Goal: Task Accomplishment & Management: Use online tool/utility

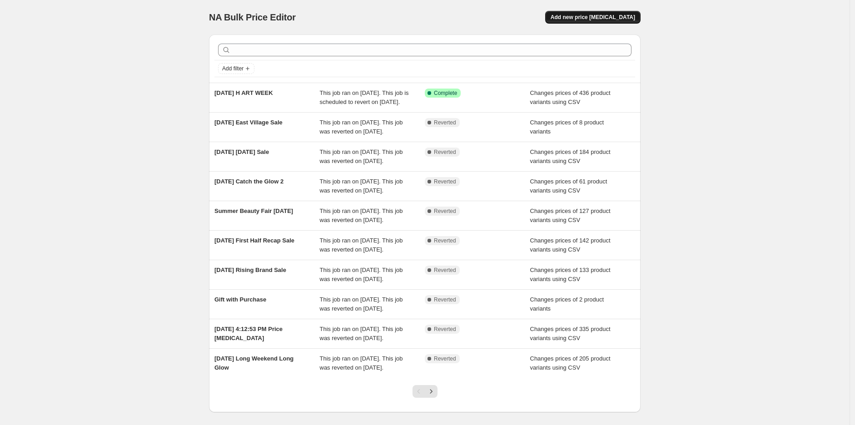
click at [623, 16] on span "Add new price [MEDICAL_DATA]" at bounding box center [593, 17] width 85 height 7
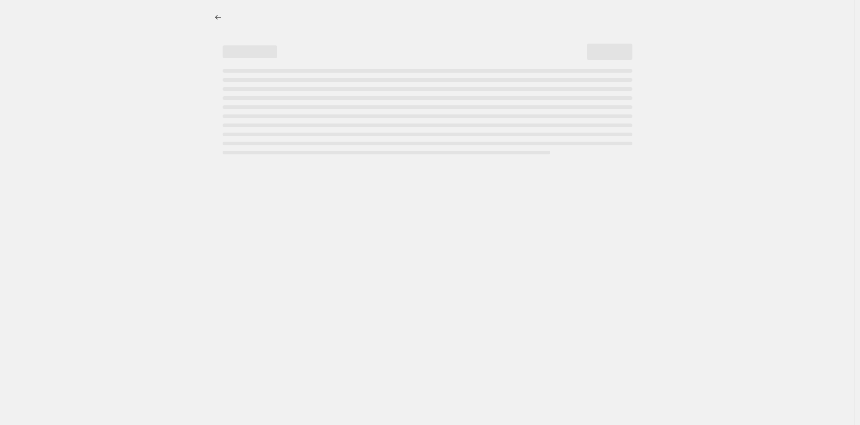
select select "percentage"
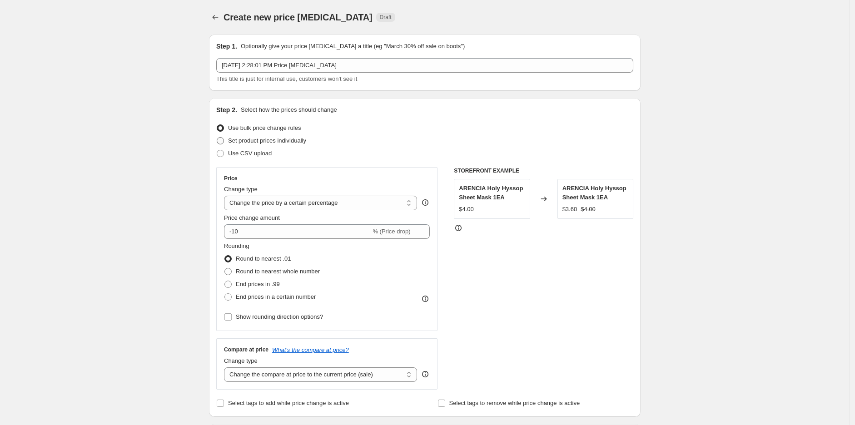
click at [269, 141] on span "Set product prices individually" at bounding box center [267, 140] width 78 height 7
click at [217, 138] on input "Set product prices individually" at bounding box center [217, 137] width 0 height 0
radio input "true"
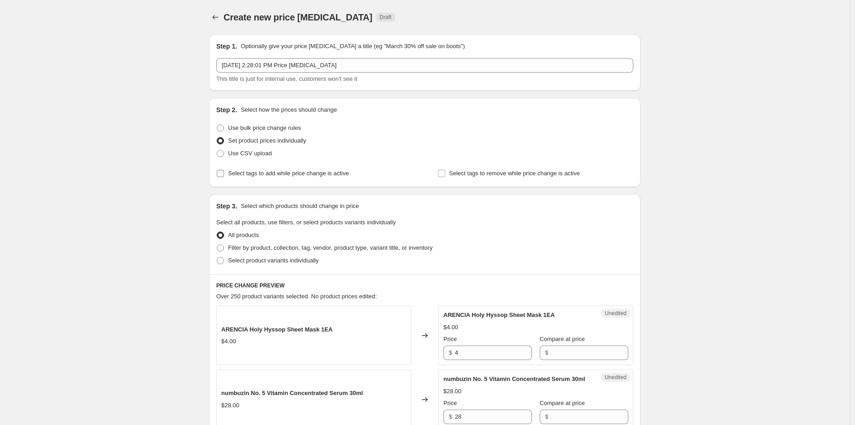
click at [292, 175] on span "Select tags to add while price change is active" at bounding box center [288, 173] width 121 height 7
click at [289, 179] on label "Select tags to add while price change is active" at bounding box center [282, 173] width 133 height 13
click at [224, 177] on input "Select tags to add while price change is active" at bounding box center [220, 173] width 7 height 7
checkbox input "true"
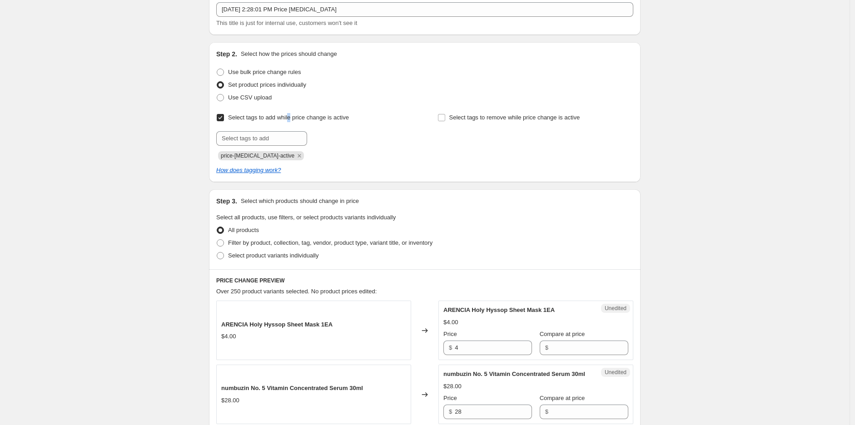
scroll to position [101, 0]
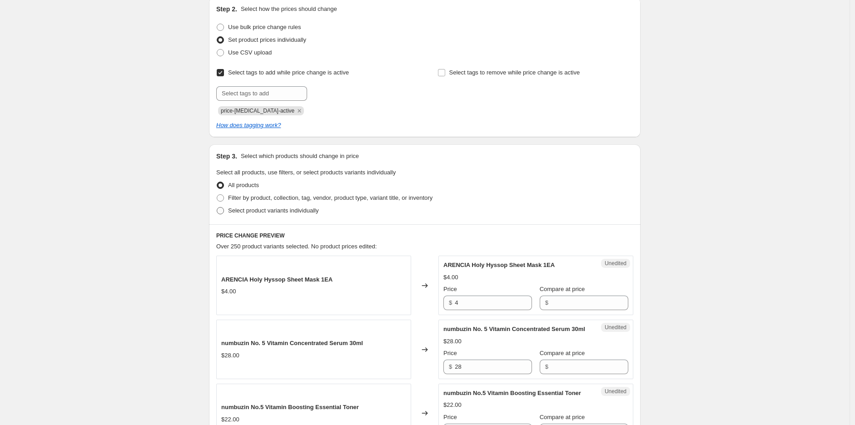
click at [277, 214] on span "Select product variants individually" at bounding box center [273, 210] width 90 height 7
click at [217, 208] on input "Select product variants individually" at bounding box center [217, 207] width 0 height 0
radio input "true"
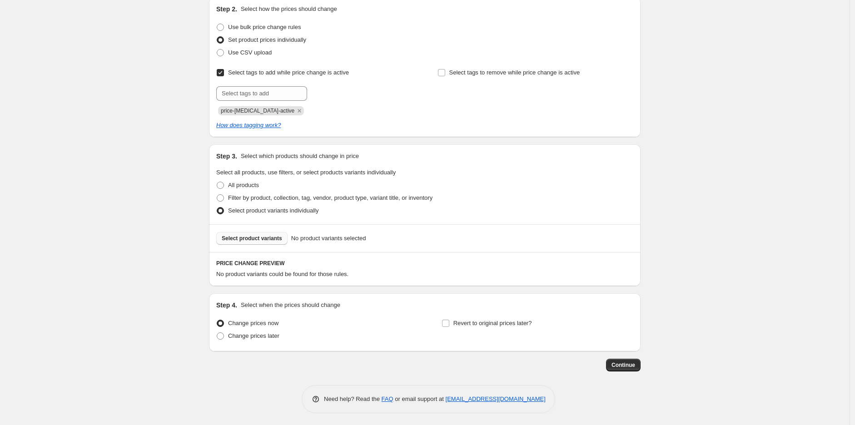
click at [273, 242] on span "Select product variants" at bounding box center [252, 238] width 60 height 7
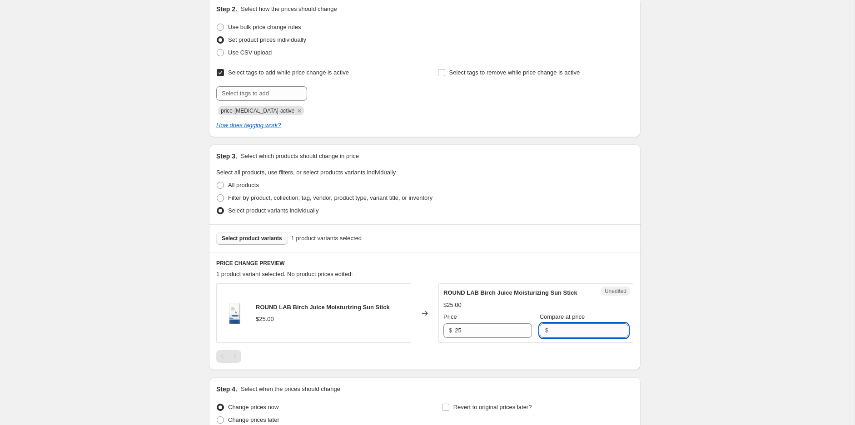
click at [580, 332] on input "Compare at price" at bounding box center [589, 331] width 77 height 15
type input "13.75"
click at [633, 293] on div "Unedited ROUND LAB Birch Juice Moisturizing Sun Stick $25.00 Price $ 25 Compare…" at bounding box center [536, 314] width 195 height 60
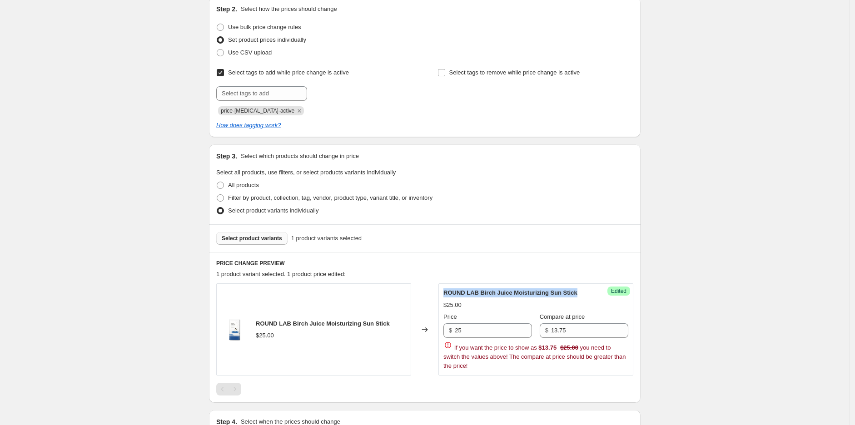
scroll to position [202, 0]
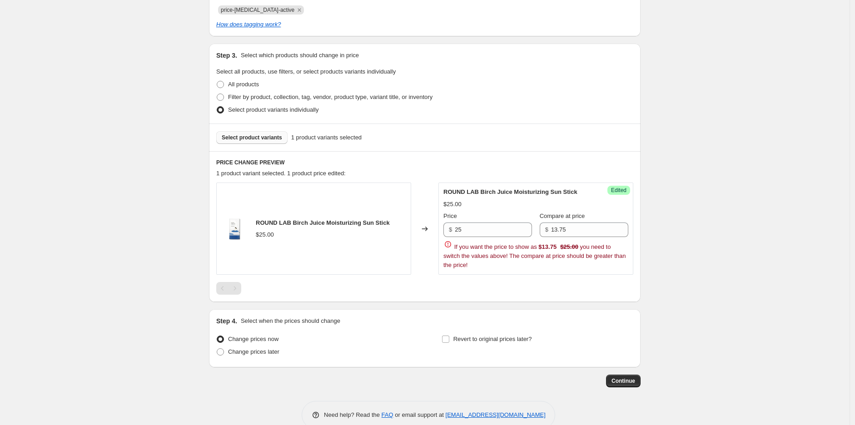
click at [712, 272] on div "Create new price change job. This page is ready Create new price change job Dra…" at bounding box center [425, 120] width 850 height 645
click at [587, 228] on input "13.75" at bounding box center [589, 230] width 77 height 15
drag, startPoint x: 591, startPoint y: 229, endPoint x: 505, endPoint y: 231, distance: 86.4
click at [505, 231] on div "Price $ 25 Compare at price $ 13.75" at bounding box center [536, 224] width 185 height 25
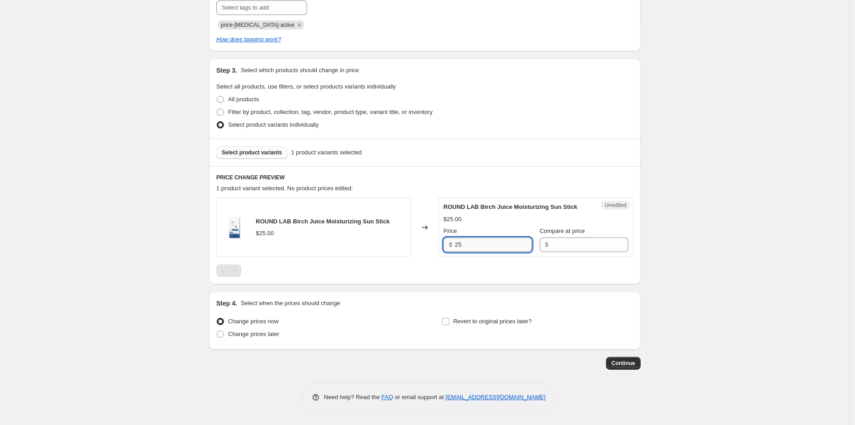
scroll to position [187, 0]
drag, startPoint x: 504, startPoint y: 232, endPoint x: 429, endPoint y: 232, distance: 75.4
click at [429, 232] on div "ROUND LAB Birch Juice Moisturizing Sun Stick $25.00 Changed to Unedited ROUND L…" at bounding box center [424, 228] width 417 height 60
paste input "13.7"
type input "13.75"
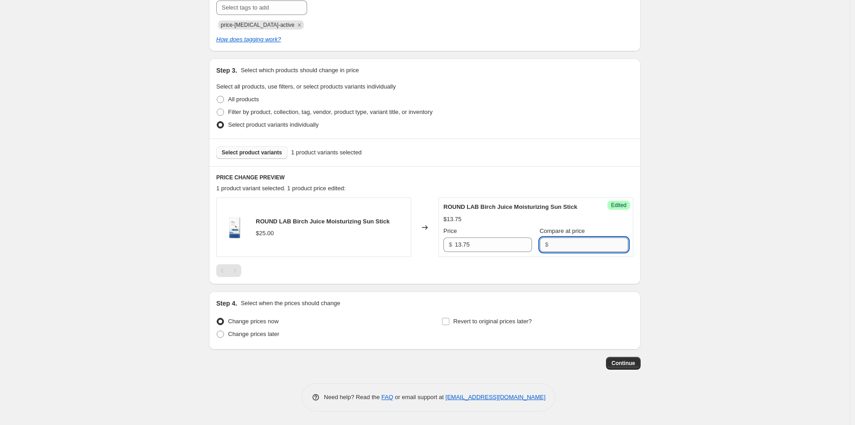
click at [572, 247] on input "Compare at price" at bounding box center [589, 245] width 77 height 15
type input "25"
click at [786, 239] on div "Create new price change job. This page is ready Create new price change job Dra…" at bounding box center [425, 119] width 850 height 612
click at [516, 319] on span "Revert to original prices later?" at bounding box center [493, 321] width 79 height 7
click at [449, 319] on input "Revert to original prices later?" at bounding box center [445, 321] width 7 height 7
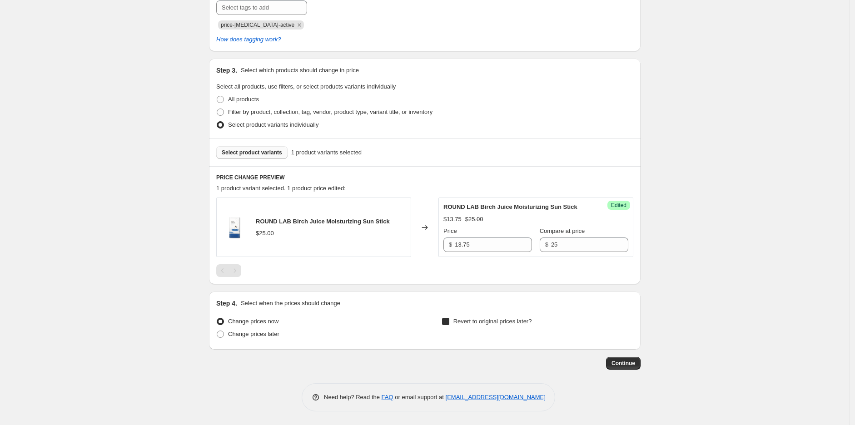
checkbox input "true"
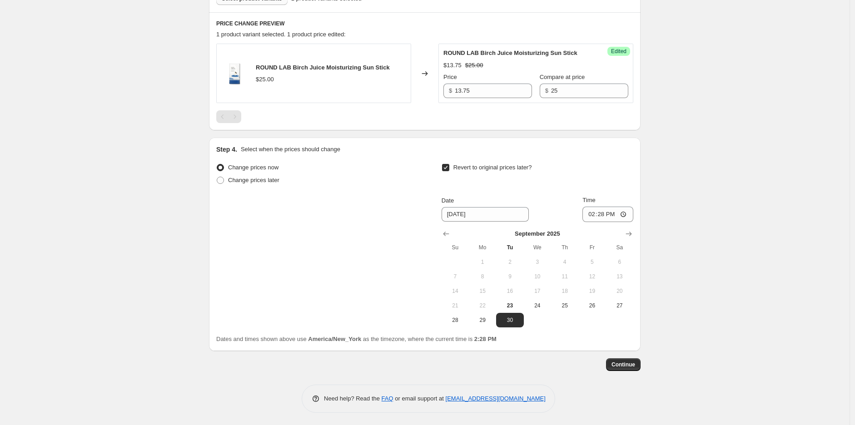
scroll to position [342, 0]
click at [483, 316] on span "29" at bounding box center [483, 319] width 20 height 7
type input "[DATE]"
click at [609, 214] on input "14:28" at bounding box center [608, 213] width 51 height 15
click at [625, 211] on input "14:28" at bounding box center [608, 213] width 51 height 15
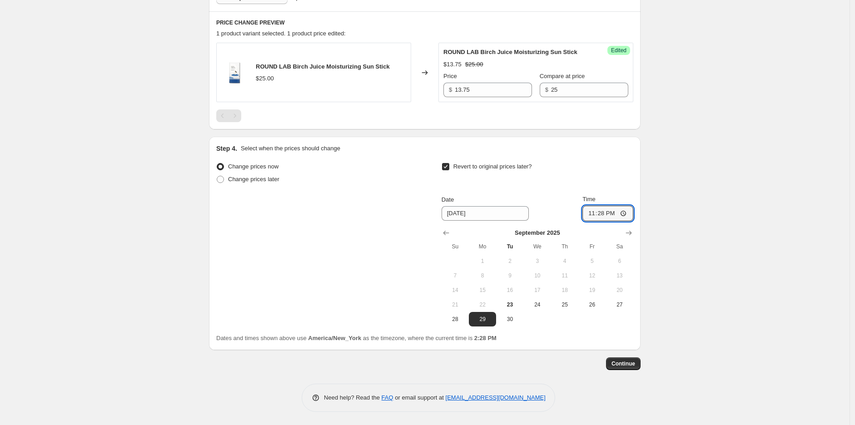
type input "23:28"
click at [688, 271] on div "Create new price change job. This page is ready Create new price change job Dra…" at bounding box center [425, 42] width 850 height 768
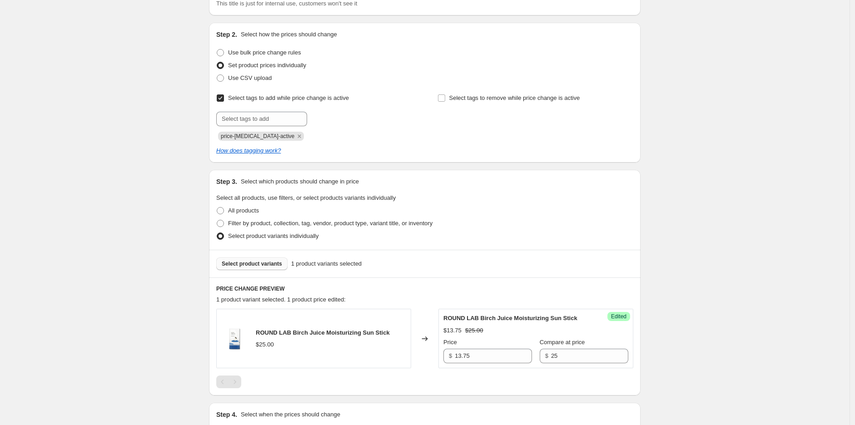
scroll to position [0, 0]
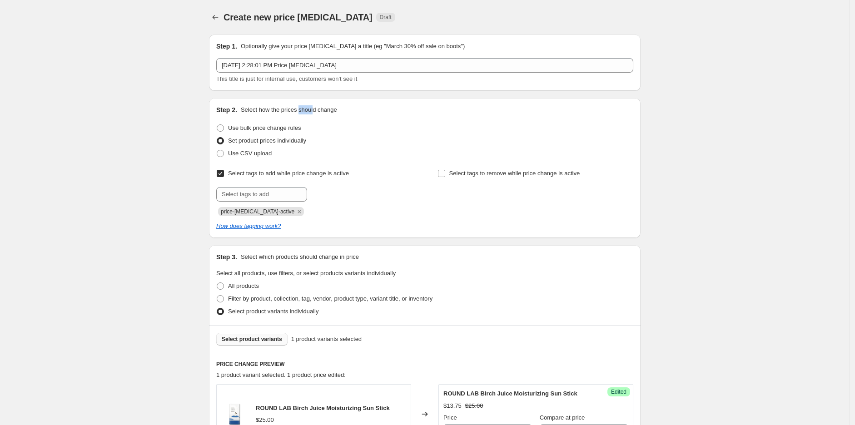
drag, startPoint x: 299, startPoint y: 113, endPoint x: 313, endPoint y: 110, distance: 14.0
click at [313, 110] on p "Select how the prices should change" at bounding box center [289, 109] width 96 height 9
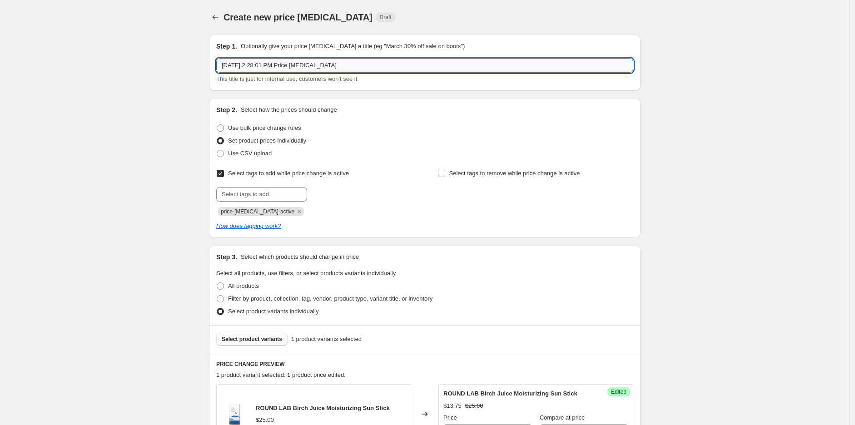
click at [316, 65] on input "Sep 23, 2025, 2:28:01 PM Price change job" at bounding box center [424, 65] width 417 height 15
drag, startPoint x: 412, startPoint y: 66, endPoint x: 16, endPoint y: 50, distance: 396.1
click at [16, 50] on div "Create new price change job. This page is ready Create new price change job Dra…" at bounding box center [425, 384] width 850 height 768
paste input "[DATE] H ART WEEK"
type input "[DATE] H ART WEEK-02"
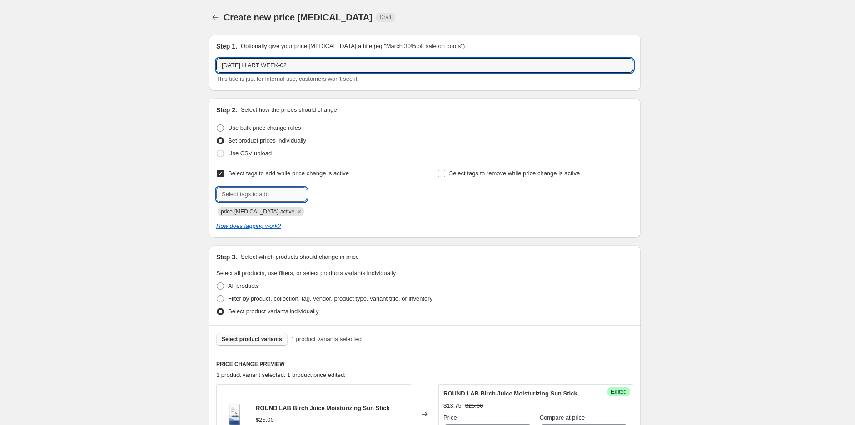
click at [269, 200] on input "text" at bounding box center [261, 194] width 91 height 15
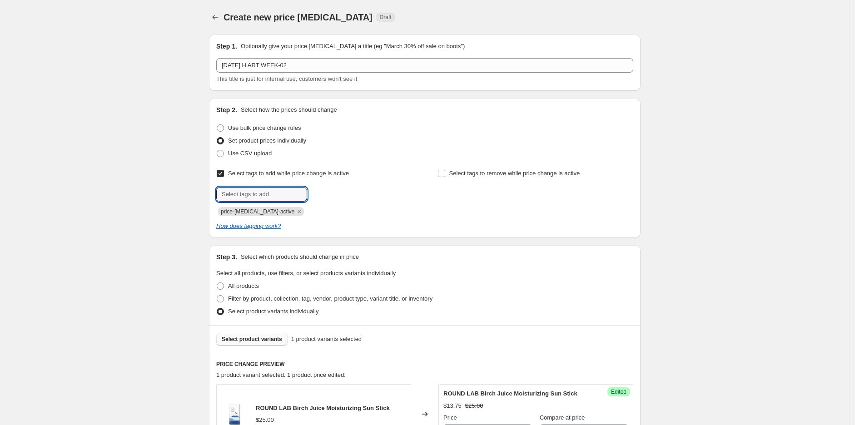
paste input "[DATE] H ART WEEK"
type input "[DATE] H ART WEEK"
click at [333, 197] on button "Add 2025-09-23 H..." at bounding box center [334, 193] width 51 height 13
click at [295, 214] on icon "Remove price-change-job-active" at bounding box center [299, 212] width 8 height 8
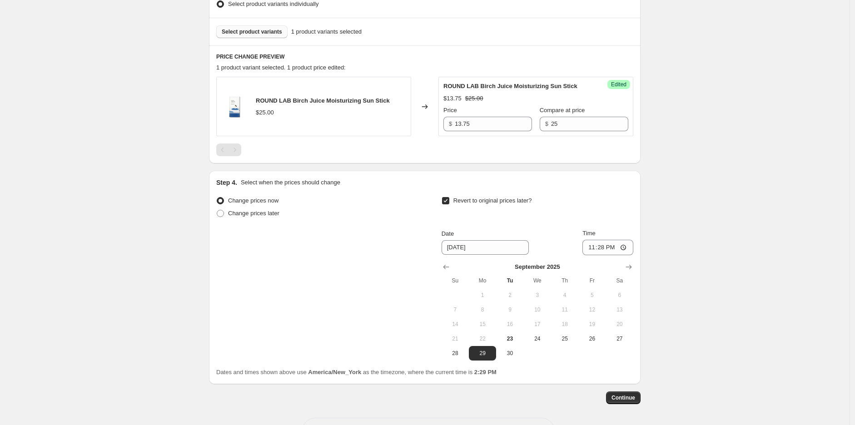
scroll to position [342, 0]
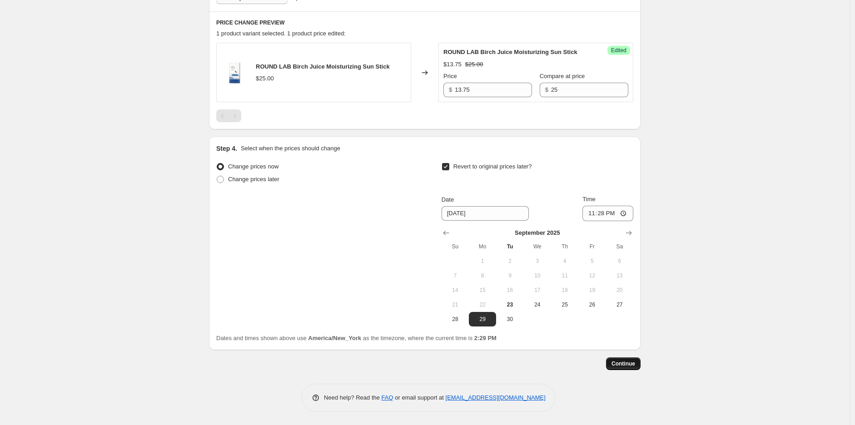
click at [618, 363] on span "Continue" at bounding box center [624, 363] width 24 height 7
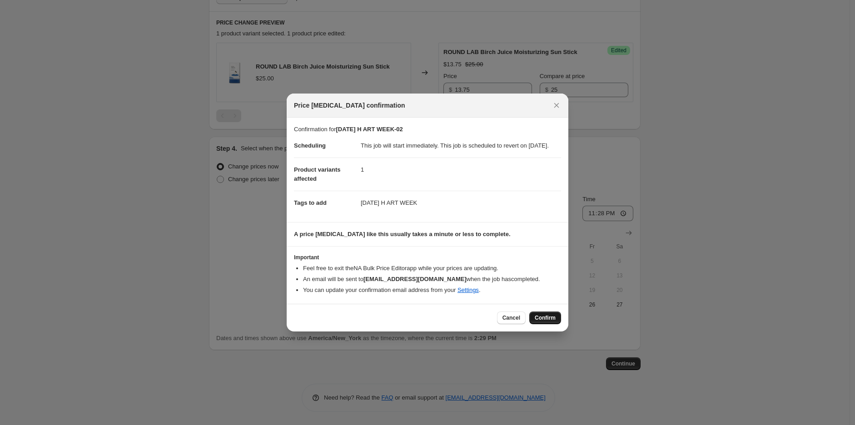
click at [547, 319] on span "Confirm" at bounding box center [545, 317] width 21 height 7
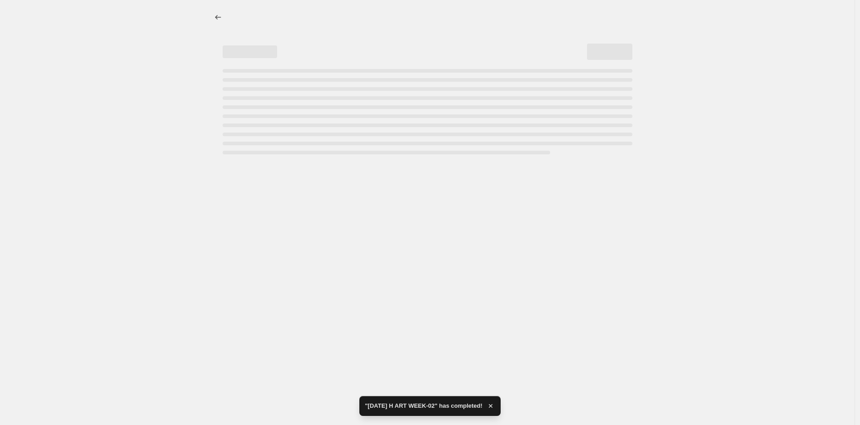
click at [730, 139] on div at bounding box center [427, 212] width 855 height 425
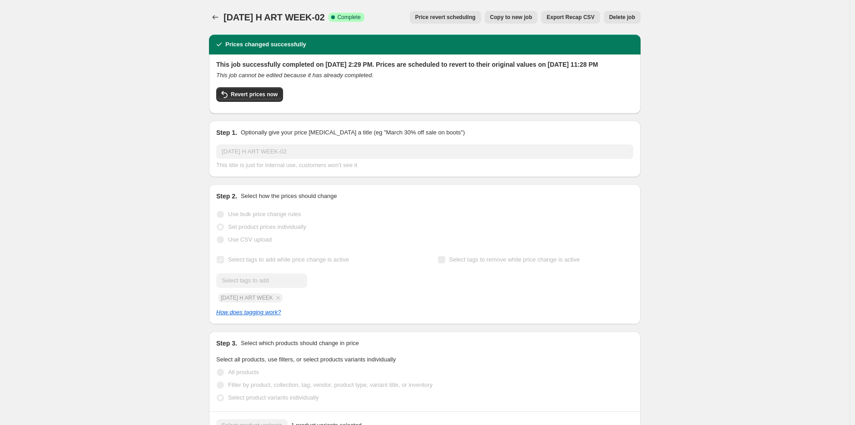
click at [803, 184] on div "2025-09-23 H ART WEEK-02. This page is ready 2025-09-23 H ART WEEK-02 Success C…" at bounding box center [425, 417] width 850 height 834
click at [217, 18] on icon "Price change jobs" at bounding box center [215, 17] width 9 height 9
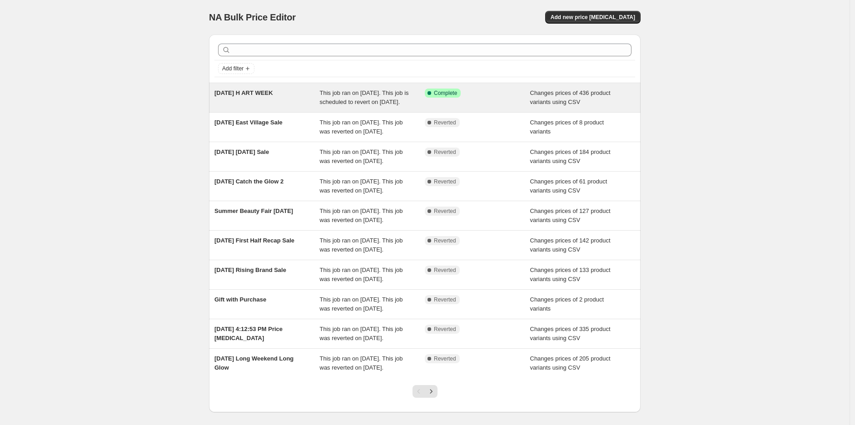
click at [273, 95] on span "[DATE] H ART WEEK" at bounding box center [243, 93] width 59 height 7
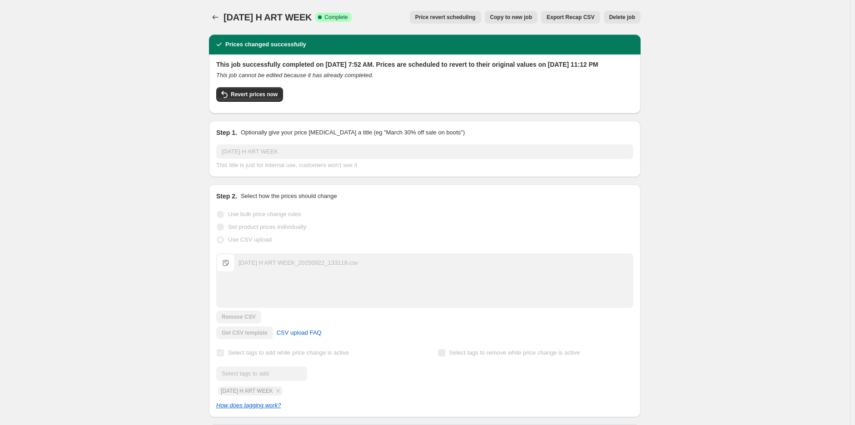
drag, startPoint x: 224, startPoint y: 18, endPoint x: 329, endPoint y: 16, distance: 104.5
click at [329, 16] on div "2025-09-23 H ART WEEK Success Complete Complete Price revert scheduling Copy to…" at bounding box center [425, 17] width 432 height 13
copy span "[DATE] H ART WEEK"
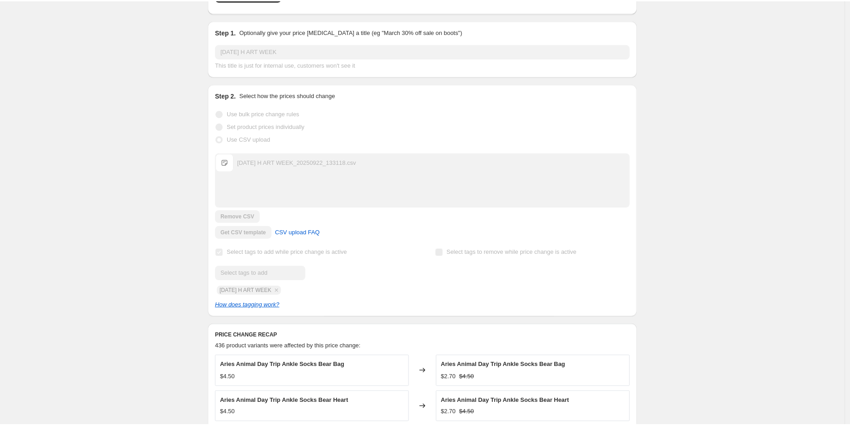
scroll to position [101, 0]
drag, startPoint x: 289, startPoint y: 298, endPoint x: 225, endPoint y: 299, distance: 64.1
click at [225, 295] on div "Submit 2025-09-23 H ART WEEK" at bounding box center [314, 280] width 196 height 29
copy span "[DATE] H ART WEEK"
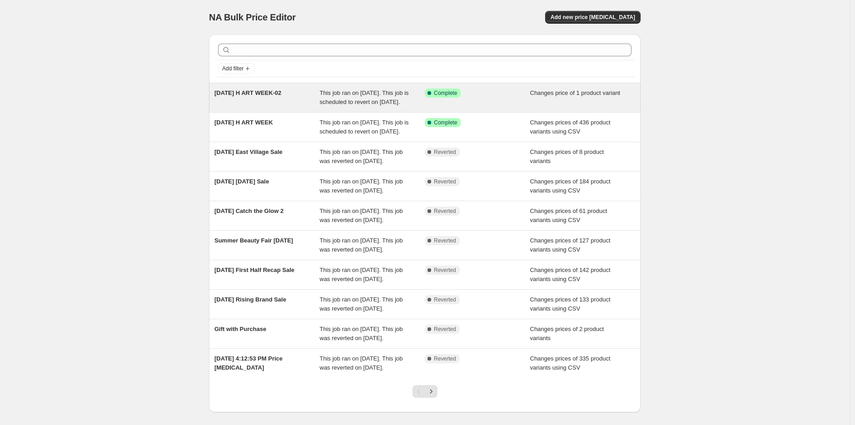
click at [260, 106] on div "[DATE] H ART WEEK-02" at bounding box center [266, 98] width 105 height 18
